Goal: Information Seeking & Learning: Learn about a topic

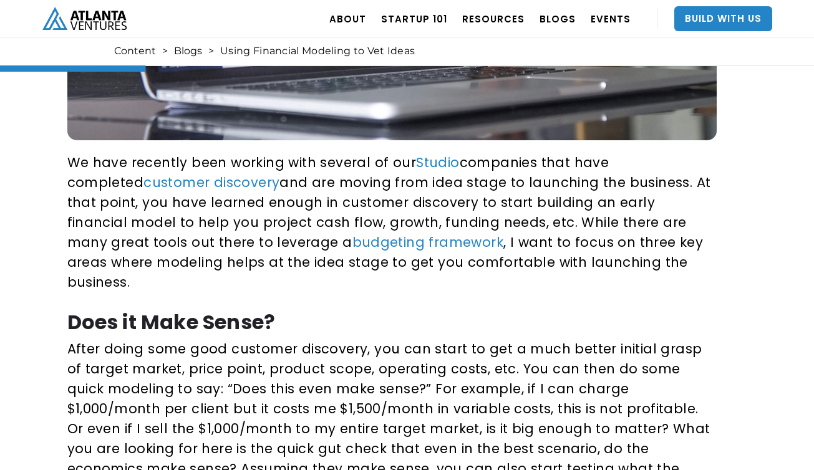
scroll to position [401, 0]
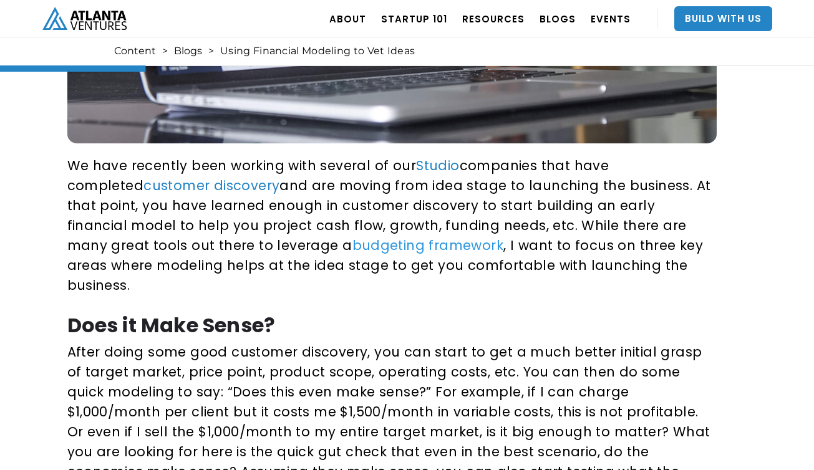
click at [353, 244] on link "budgeting framework" at bounding box center [429, 245] width 152 height 18
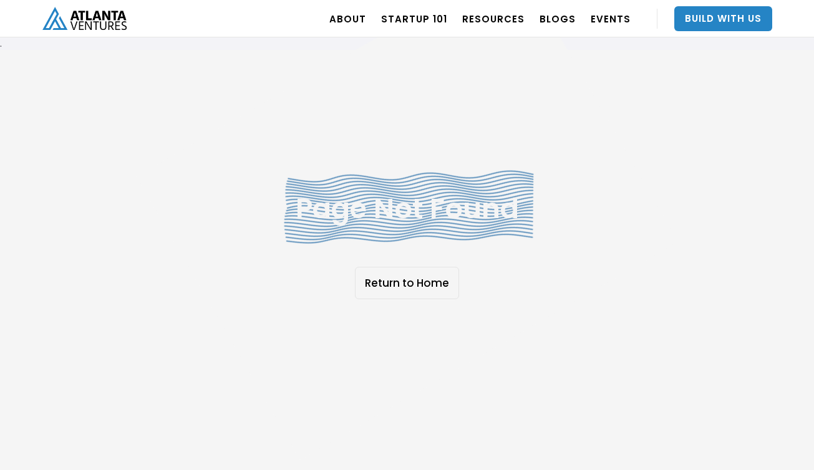
click at [415, 284] on link "Return to Home" at bounding box center [407, 283] width 104 height 32
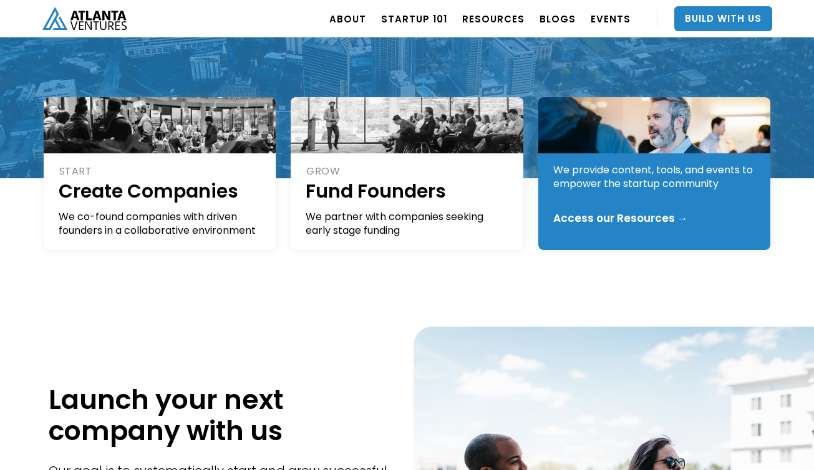
scroll to position [248, 0]
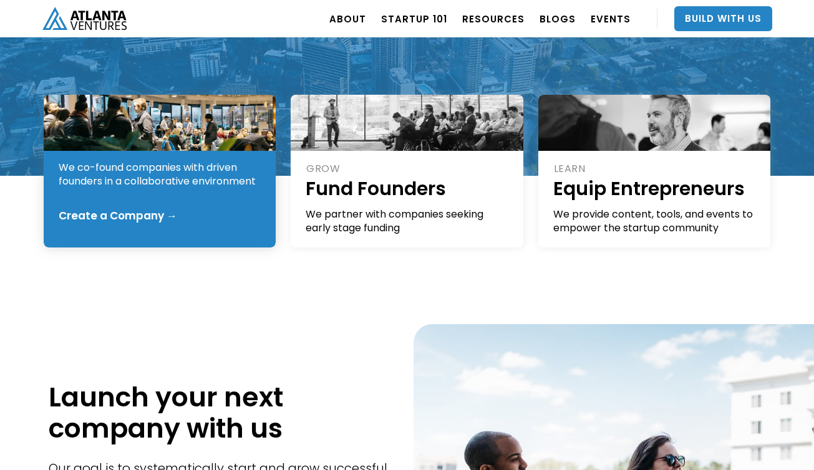
click at [157, 194] on div "START Create Companies We co-found companies with driven founders in a collabor…" at bounding box center [160, 171] width 233 height 153
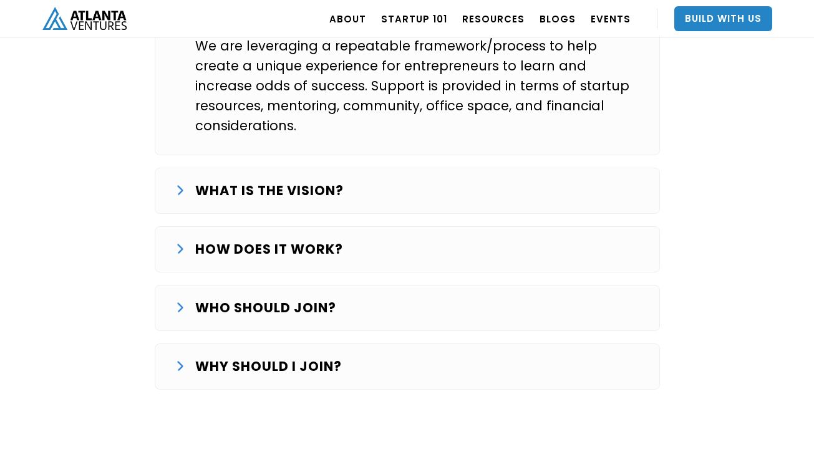
scroll to position [2193, 0]
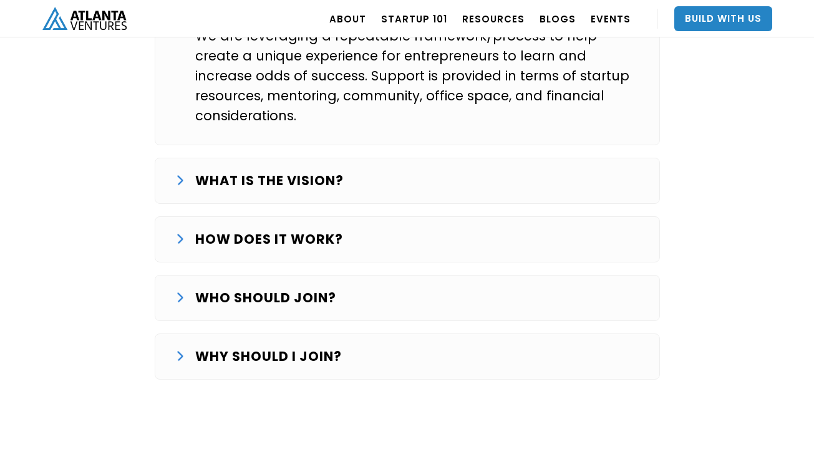
click at [354, 230] on div "HOW DOES IT WORK?" at bounding box center [407, 240] width 464 height 20
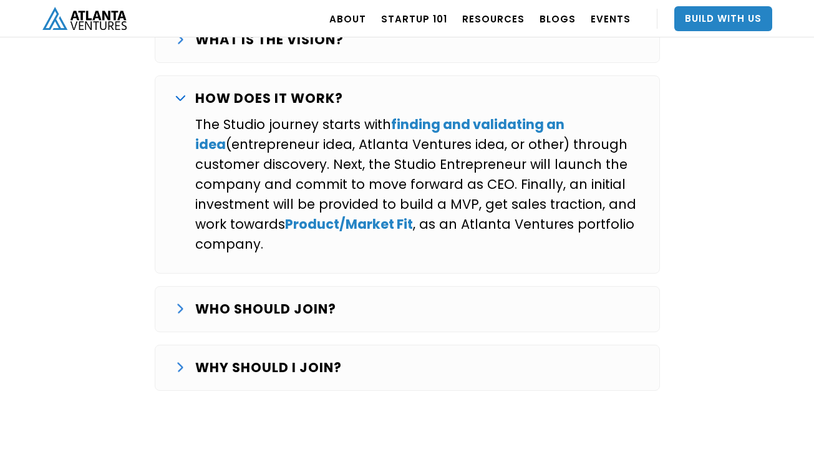
scroll to position [2335, 0]
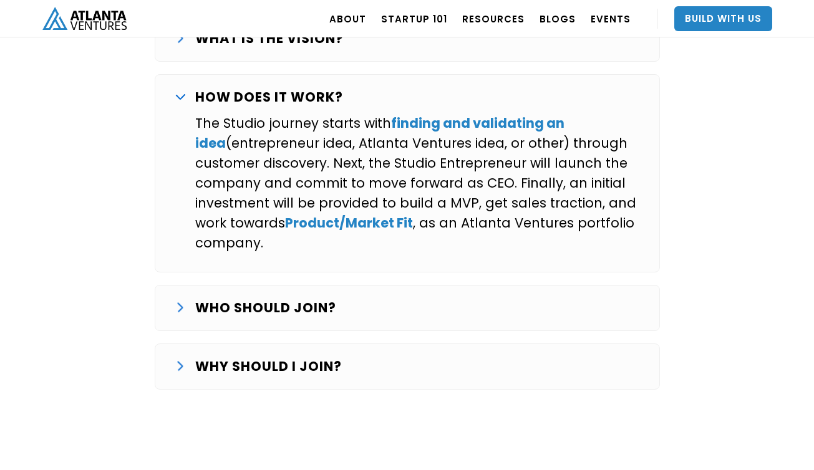
click at [370, 298] on div "WHO SHOULD JOIN?" at bounding box center [407, 308] width 464 height 20
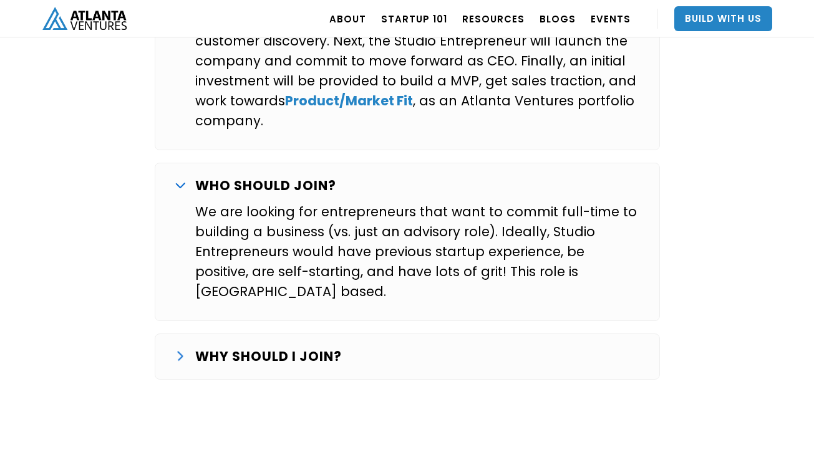
scroll to position [2461, 0]
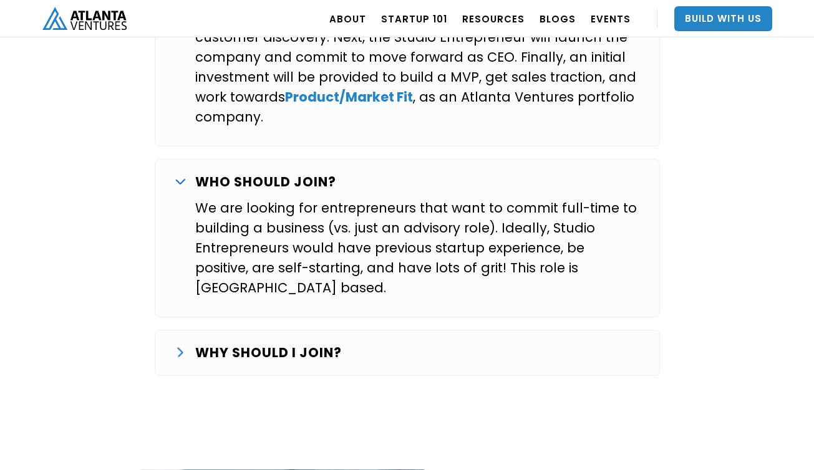
click at [368, 343] on div "WHY SHOULD I JOIN?" at bounding box center [407, 353] width 464 height 20
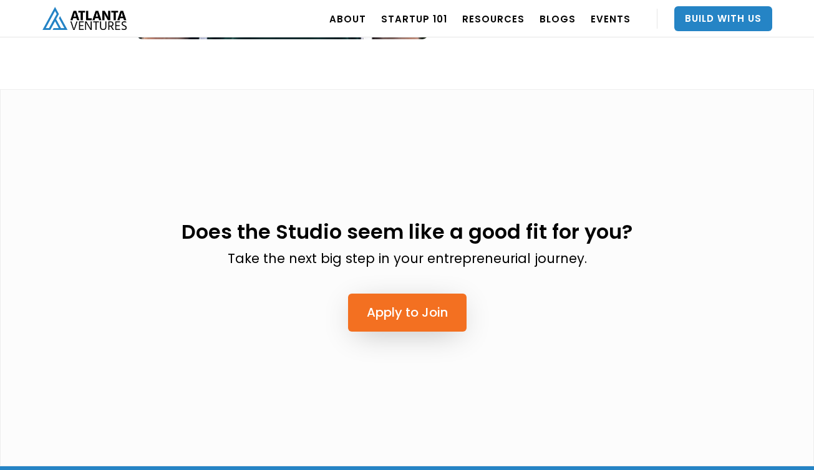
scroll to position [3397, 0]
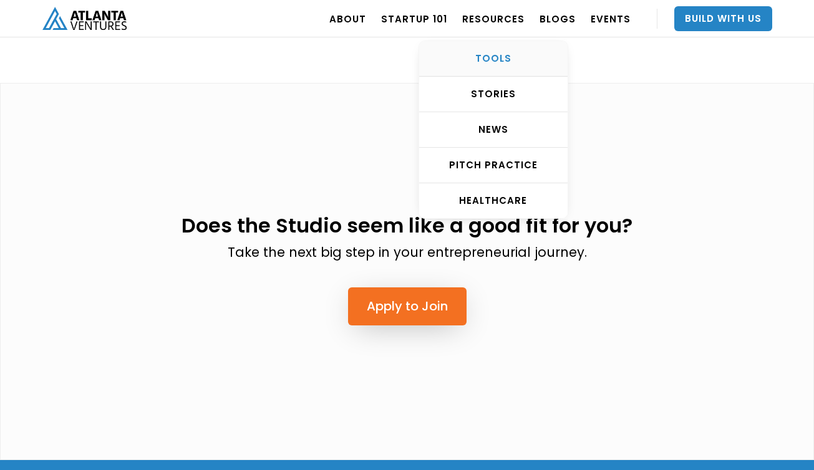
click at [499, 57] on div "TOOLS" at bounding box center [493, 58] width 149 height 12
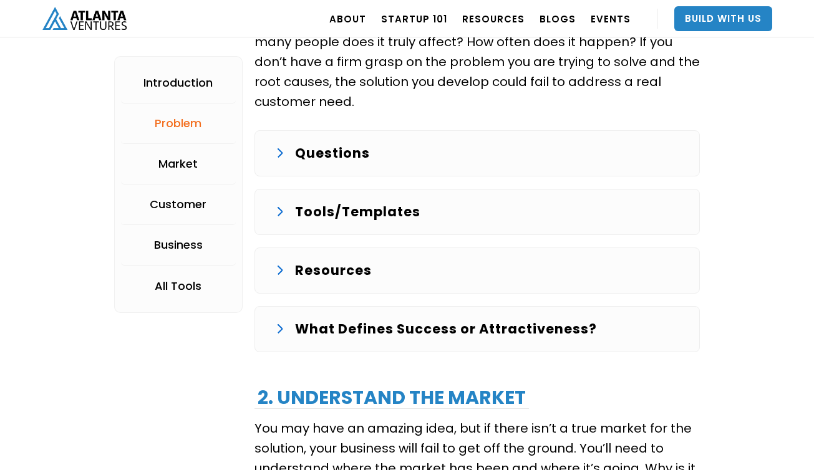
scroll to position [1497, 0]
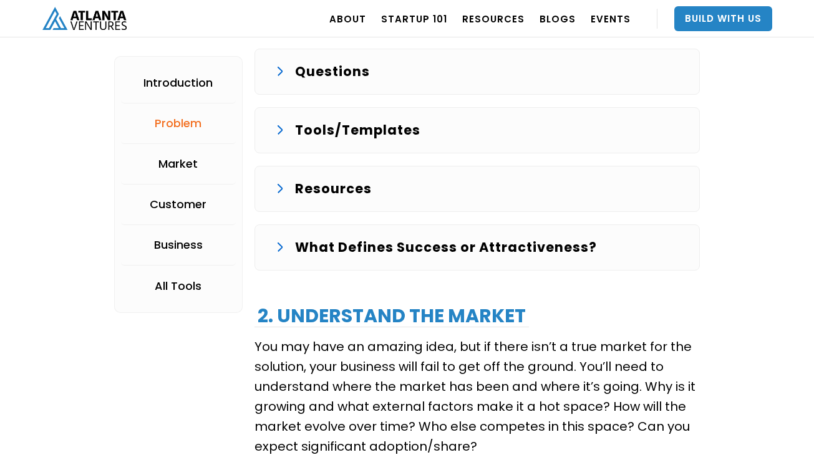
click at [376, 131] on p "Tools/Templates" at bounding box center [357, 130] width 125 height 20
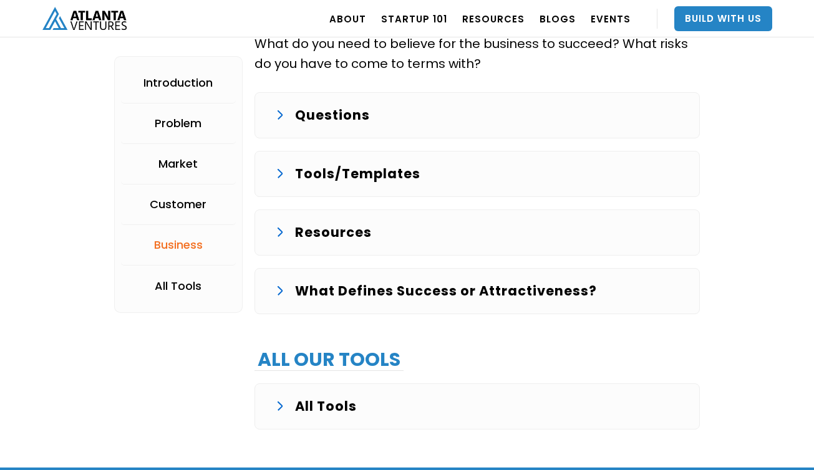
scroll to position [2782, 0]
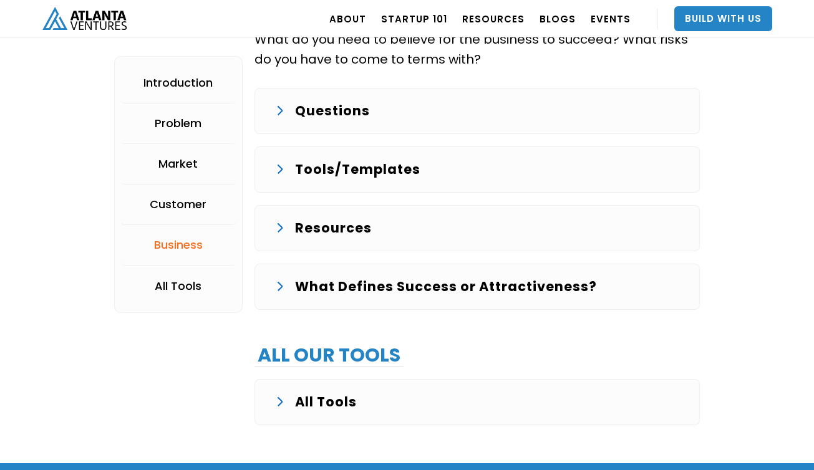
click at [376, 168] on p "Tools/Templates" at bounding box center [357, 170] width 125 height 20
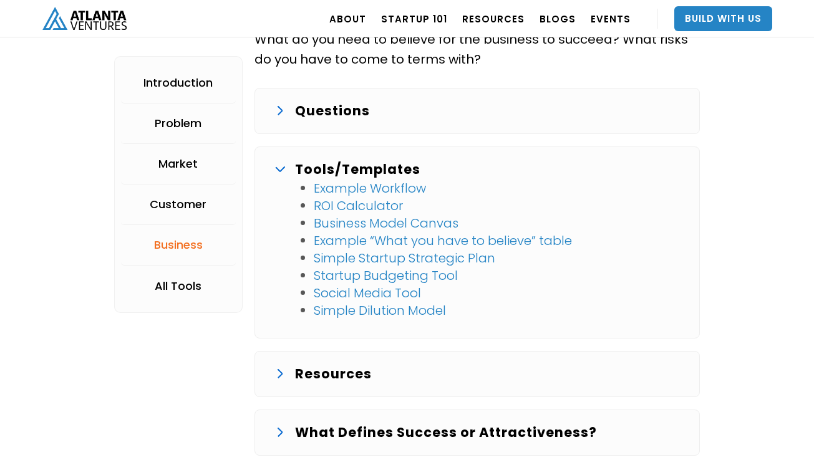
click at [400, 276] on link "Startup Budgeting Tool" at bounding box center [386, 275] width 144 height 17
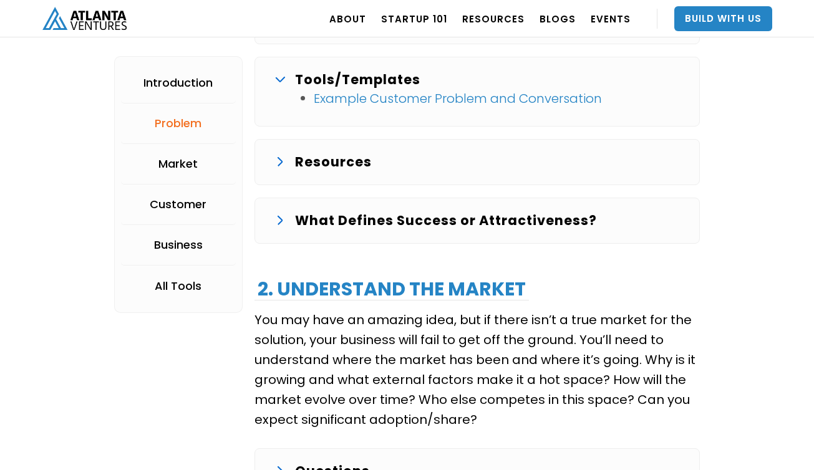
scroll to position [1420, 0]
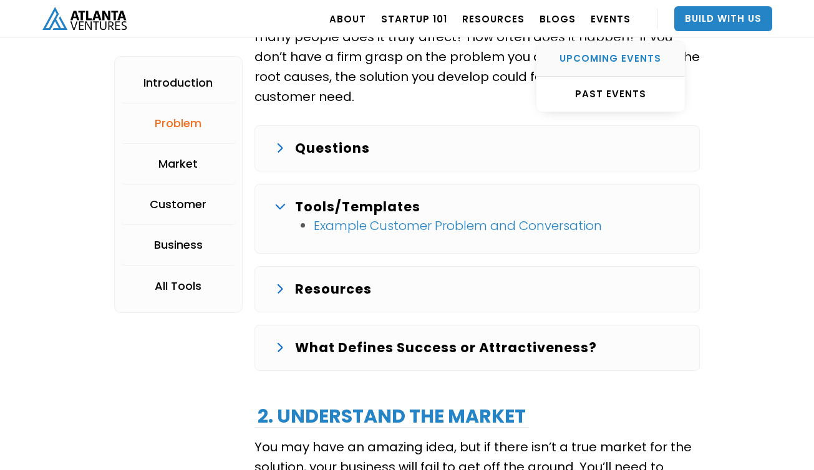
click at [600, 54] on div "UPCOMING EVENTS" at bounding box center [611, 58] width 149 height 12
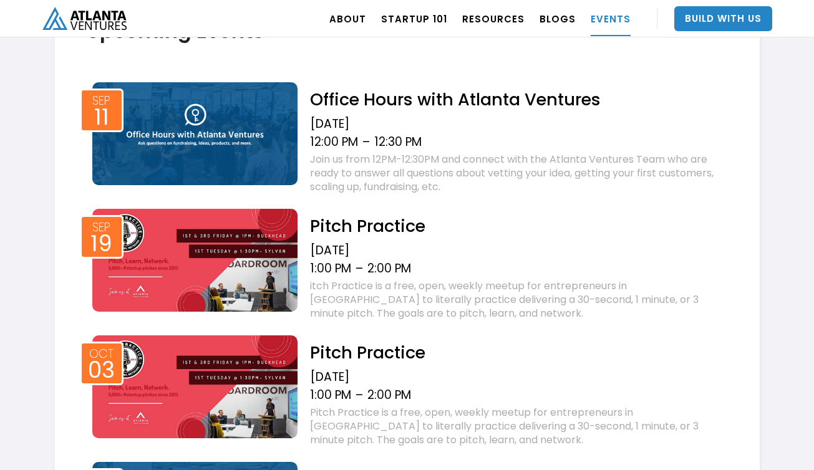
scroll to position [497, 0]
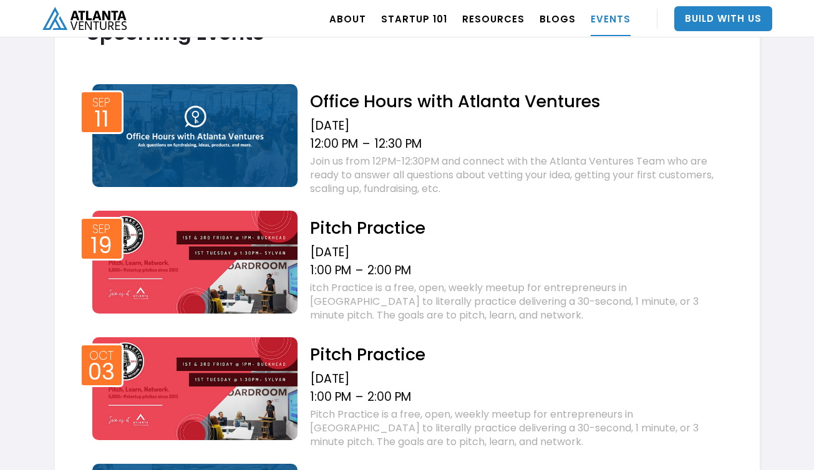
click at [407, 99] on h2 "Office Hours with Atlanta Ventures" at bounding box center [519, 101] width 418 height 22
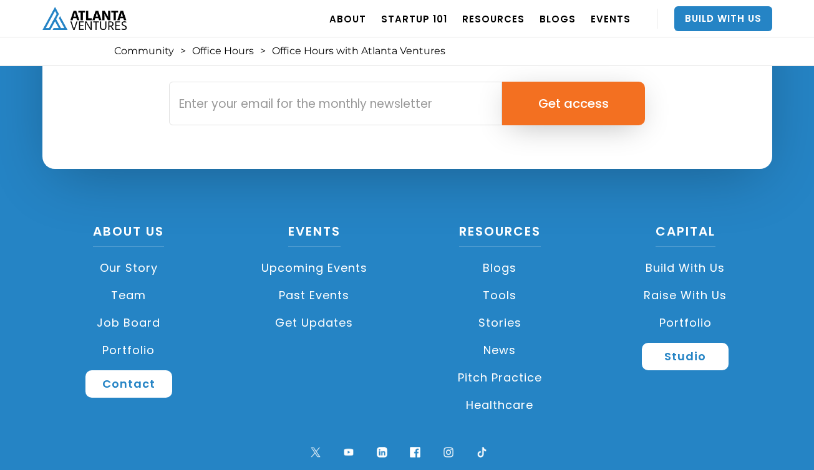
scroll to position [3091, 0]
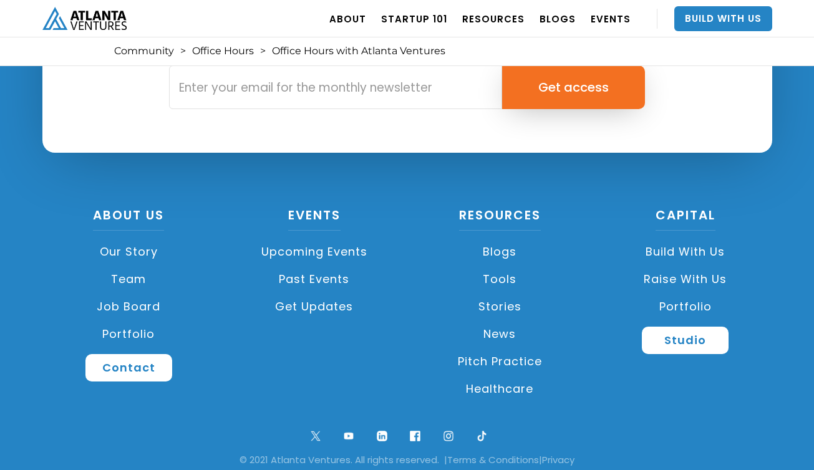
click at [314, 293] on link "Get Updates" at bounding box center [314, 306] width 173 height 27
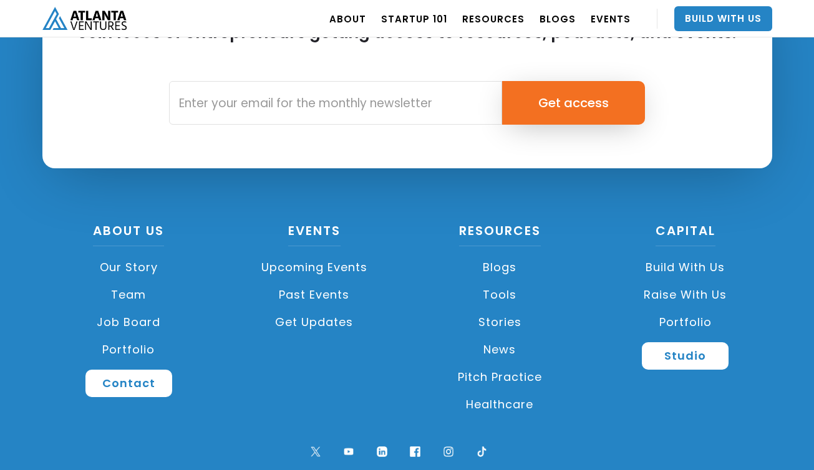
scroll to position [1113, 0]
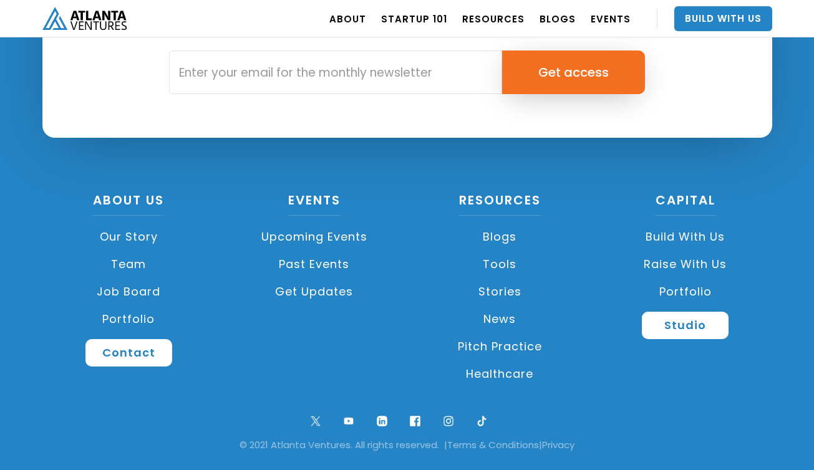
click at [131, 319] on link "Portfolio" at bounding box center [128, 319] width 173 height 27
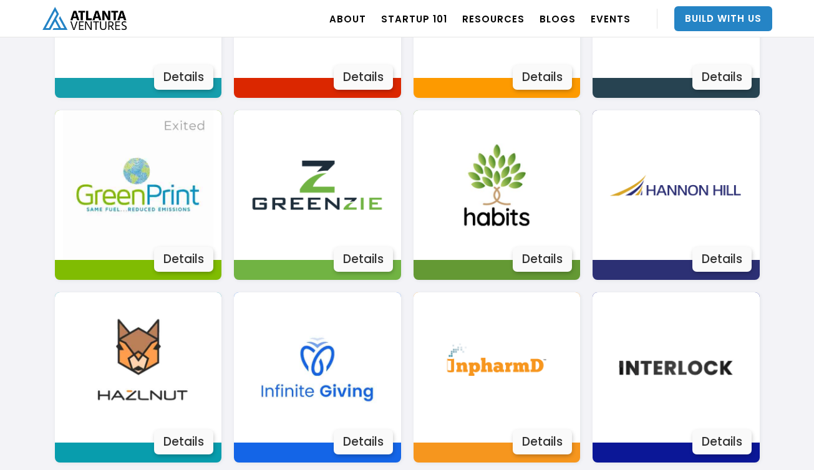
scroll to position [1373, 0]
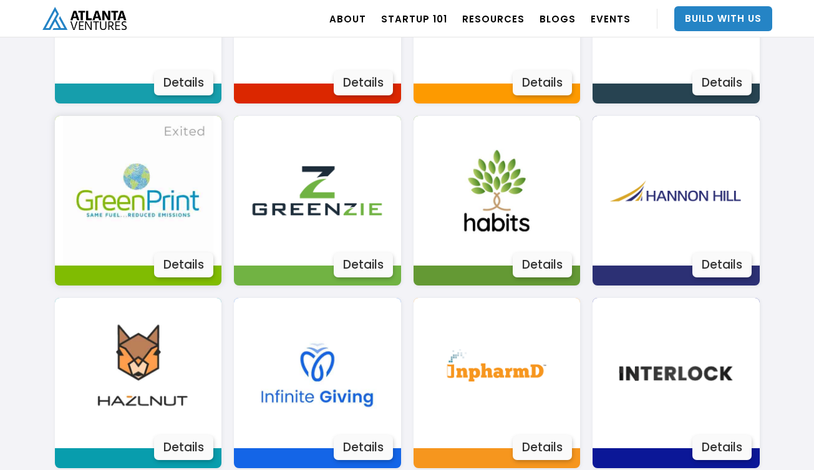
click at [181, 272] on div "Details" at bounding box center [183, 265] width 59 height 25
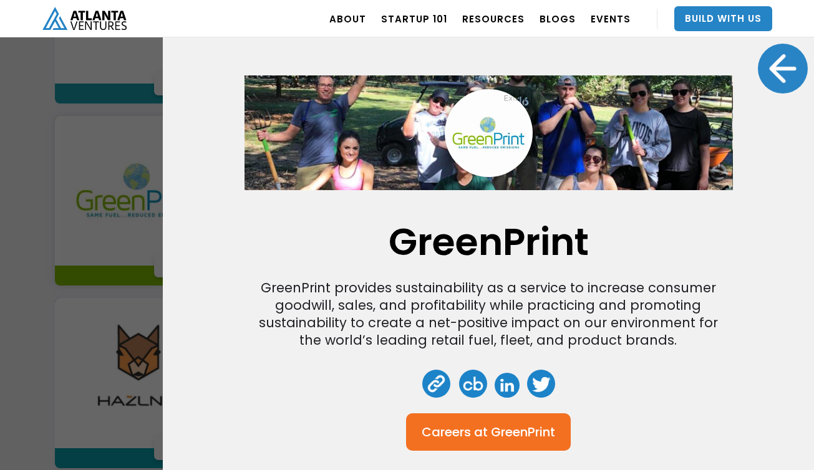
click at [467, 434] on div "Careers at" at bounding box center [455, 432] width 66 height 12
click at [717, 19] on link "Build With Us" at bounding box center [724, 18] width 98 height 25
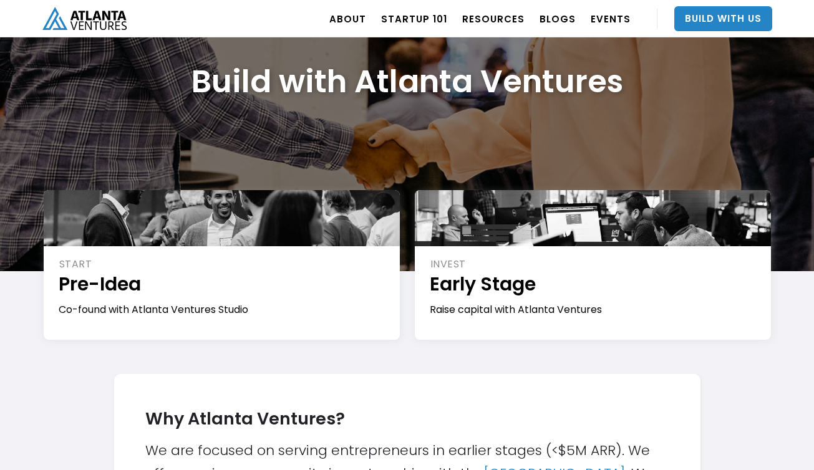
scroll to position [95, 0]
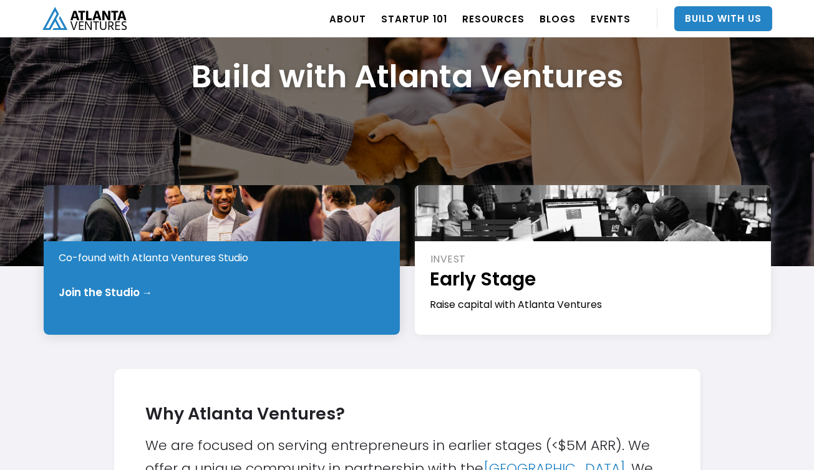
click at [105, 291] on div "Join the Studio →" at bounding box center [106, 292] width 94 height 12
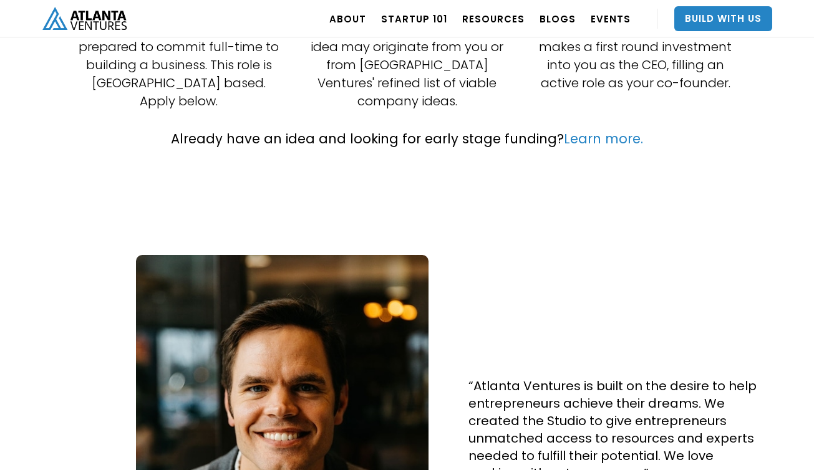
scroll to position [467, 0]
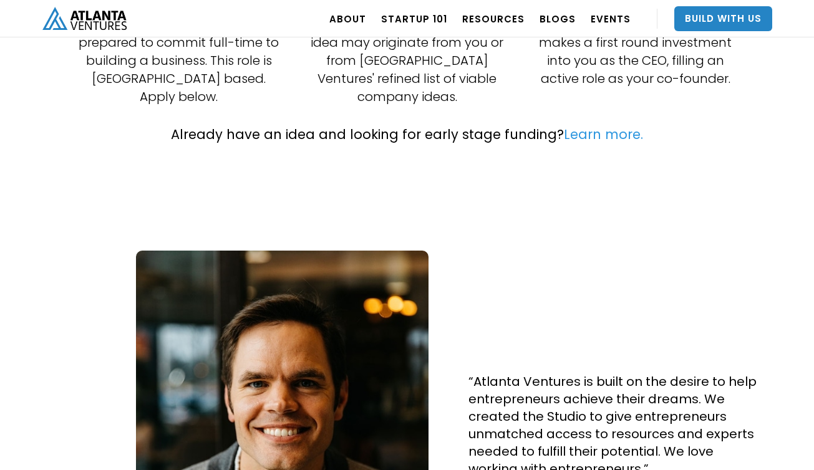
click at [591, 125] on link "Learn more." at bounding box center [603, 134] width 79 height 18
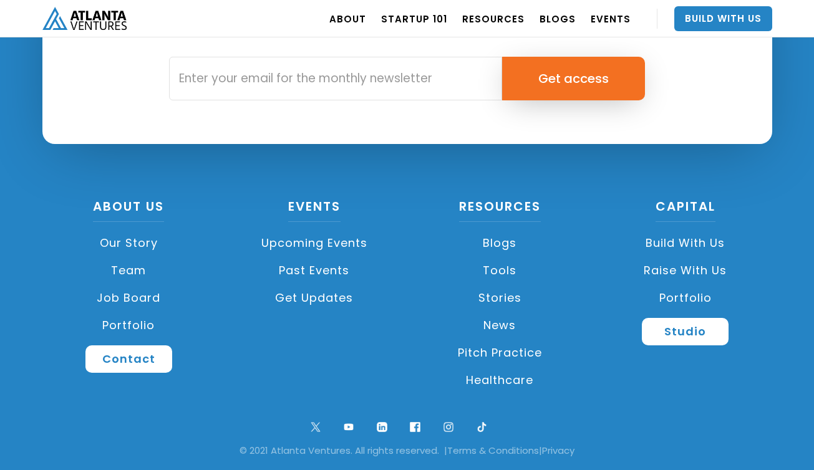
scroll to position [1857, 0]
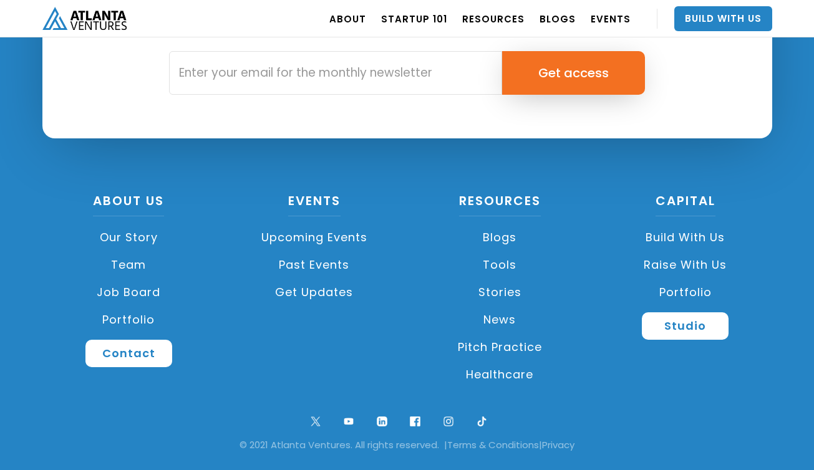
click at [696, 288] on link "Portfolio" at bounding box center [685, 292] width 173 height 27
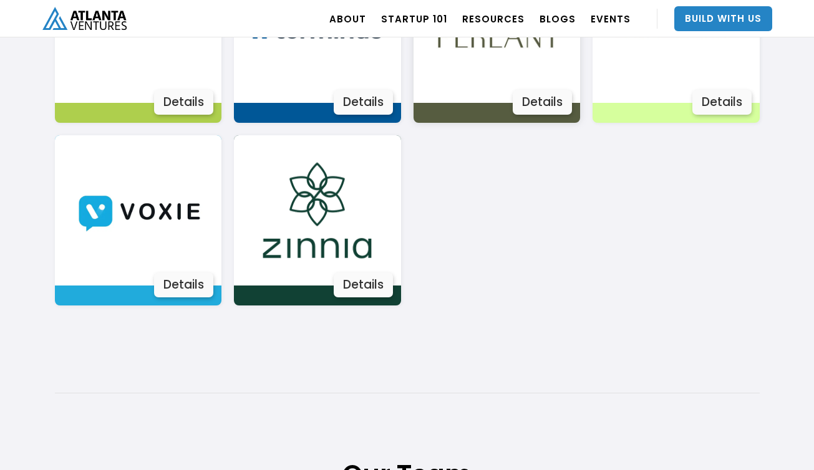
scroll to position [2452, 0]
